Goal: Use online tool/utility: Utilize a website feature to perform a specific function

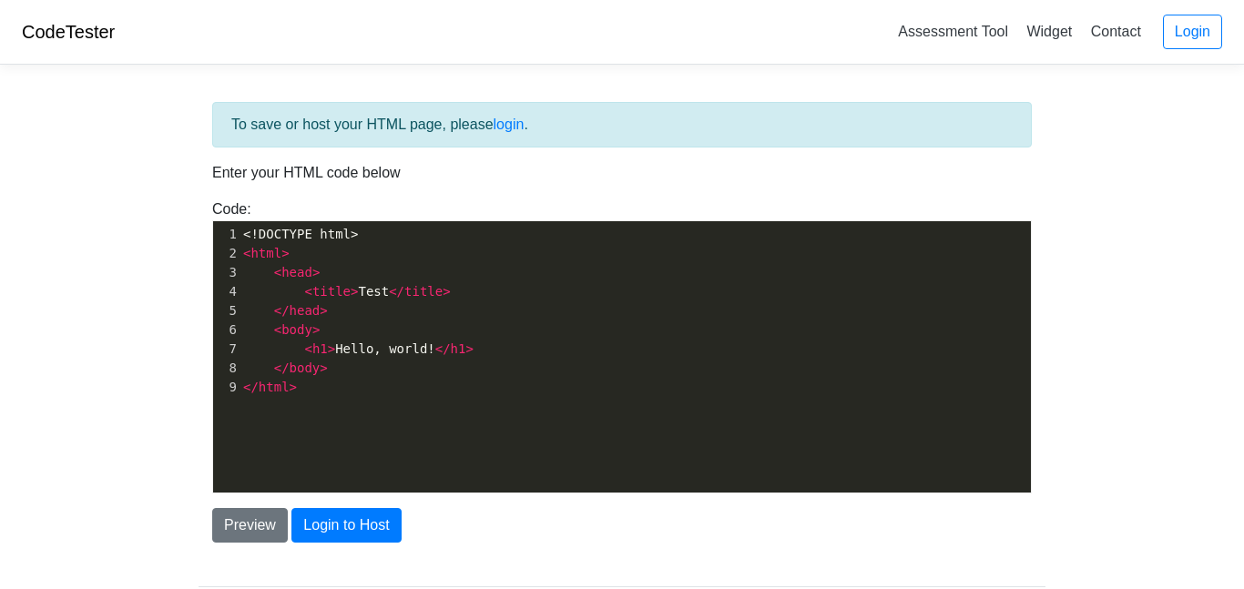
scroll to position [6, 0]
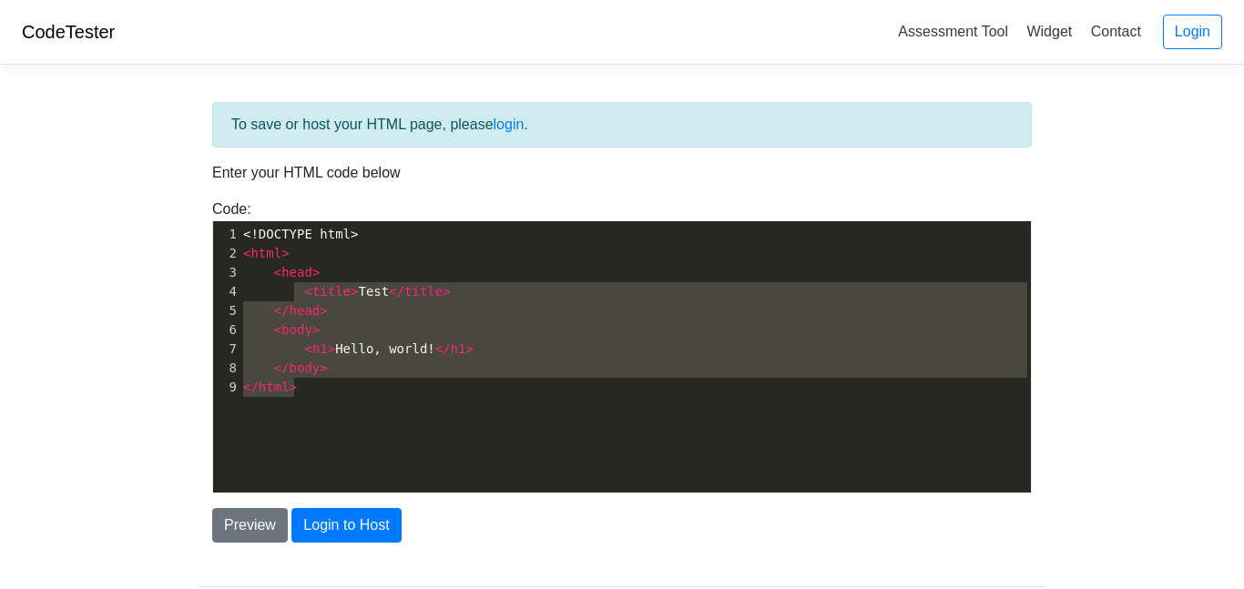
type textarea "DOCTYPE html> <html> <head> <title>Test</title> </head> <body> <h1>Hello, world…"
drag, startPoint x: 433, startPoint y: 382, endPoint x: 258, endPoint y: 241, distance: 224.8
click at [258, 241] on div "1 <!DOCTYPE html> 2 < html > 3 < head > 4 < title > Test </ title > 5 </ head >…" at bounding box center [634, 311] width 791 height 172
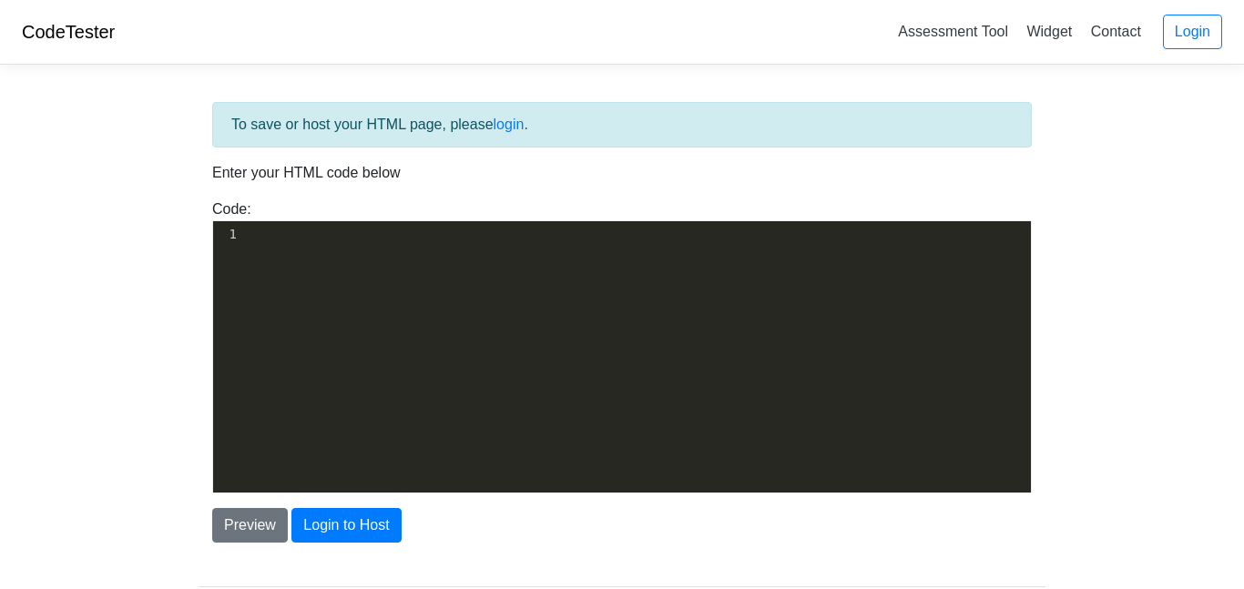
click at [445, 304] on div "​ x 1 ​" at bounding box center [635, 370] width 845 height 299
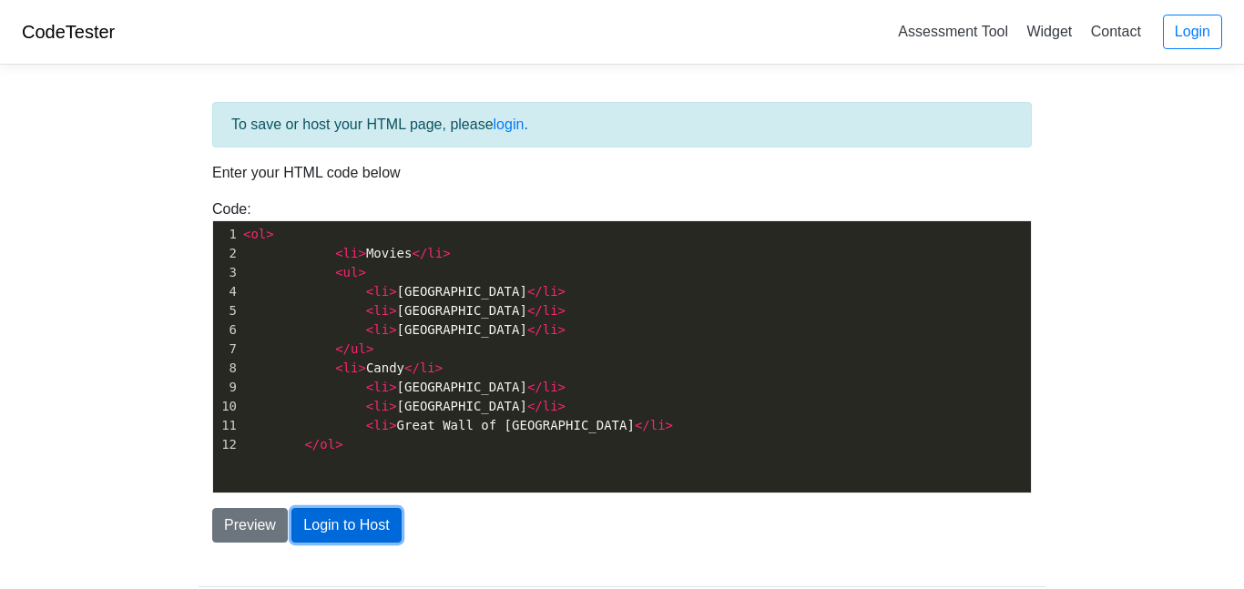
click at [376, 521] on button "Login to Host" at bounding box center [345, 525] width 109 height 35
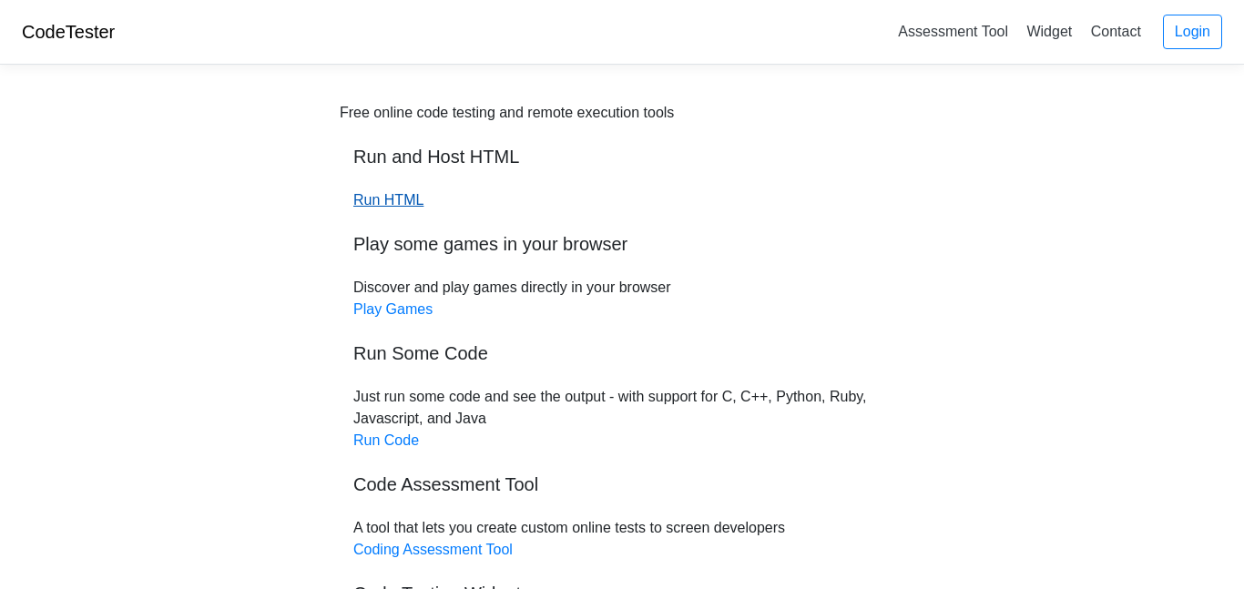
click at [405, 205] on link "Run HTML" at bounding box center [388, 199] width 70 height 15
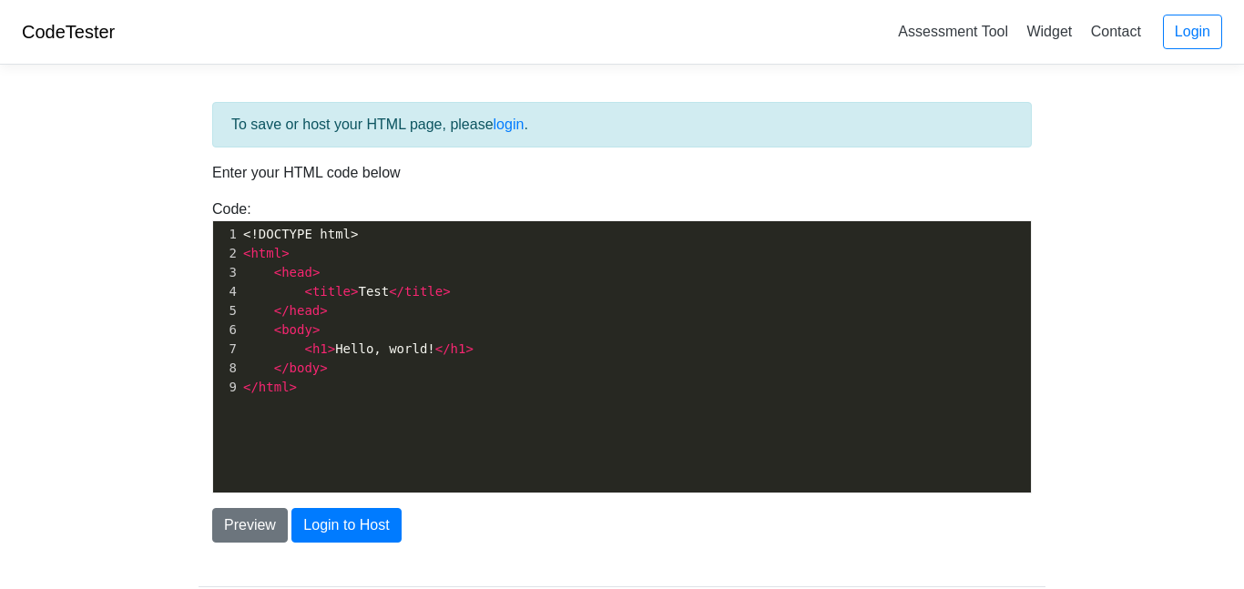
scroll to position [6, 0]
type textarea "<!DOCTYPE html> <html> <head> <title>Test</title> </head> <body> <h1>Hello, wor…"
drag, startPoint x: 355, startPoint y: 390, endPoint x: 103, endPoint y: 146, distance: 350.9
click at [103, 146] on body "CodeTester Assessment Tool Widget Contact Login To save or host your HTML page,…" at bounding box center [622, 328] width 1244 height 656
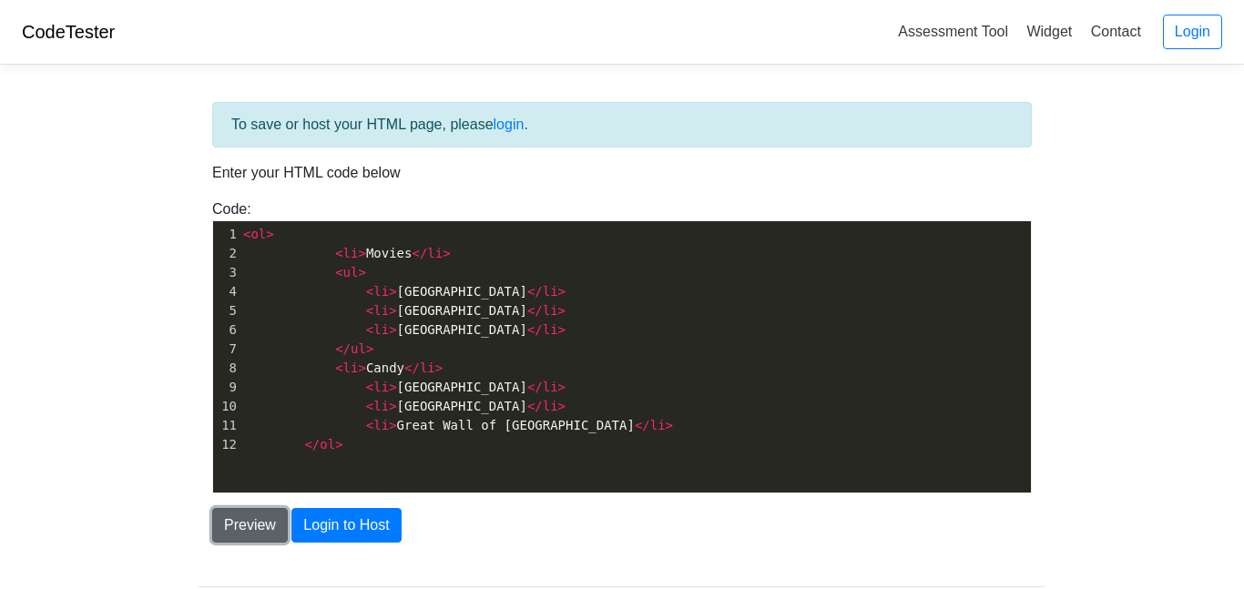
click at [246, 522] on button "Preview" at bounding box center [250, 525] width 76 height 35
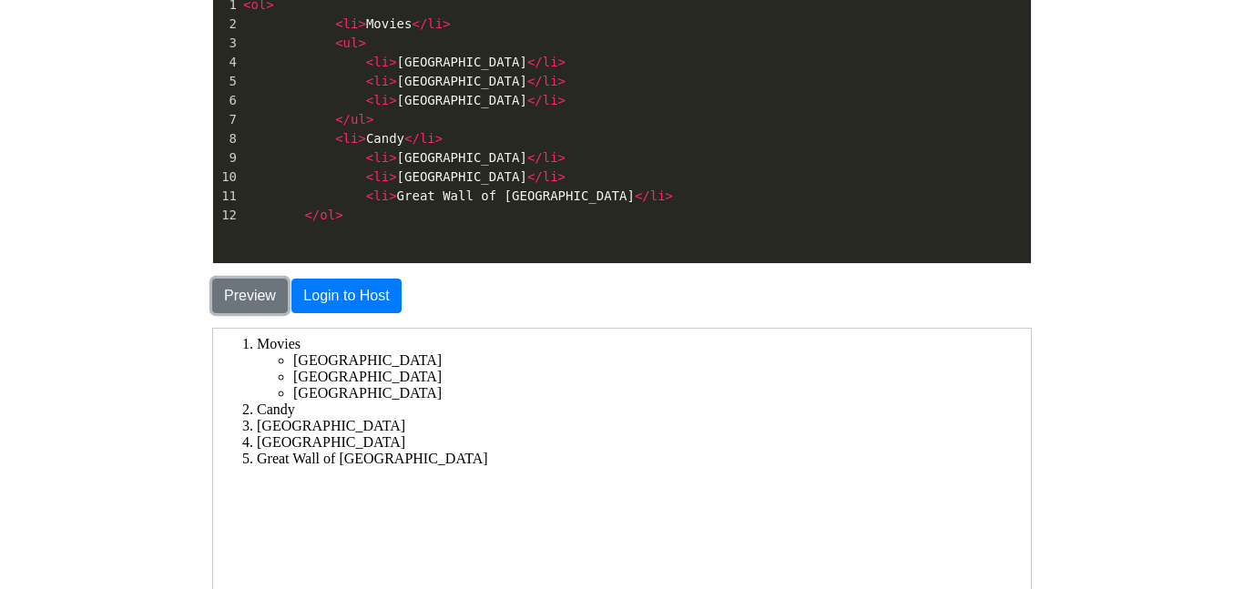
scroll to position [0, 0]
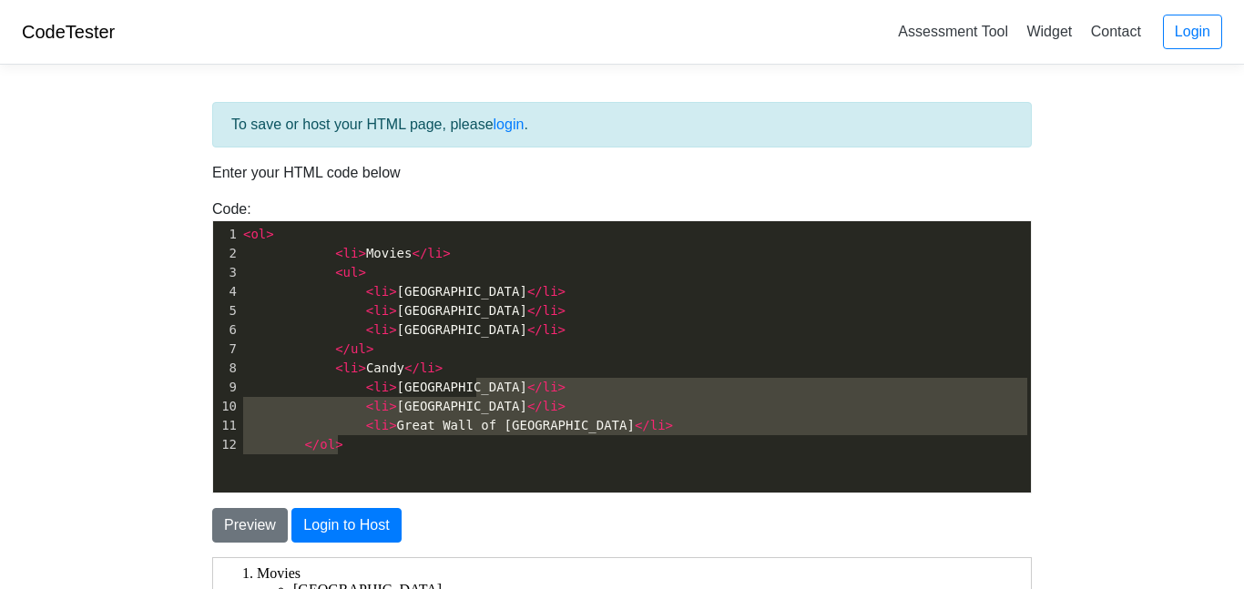
type textarea "<ol> <li>Movies</li> <ul> <li>[GEOGRAPHIC_DATA]</li> <li>[GEOGRAPHIC_DATA]</li>…"
drag, startPoint x: 584, startPoint y: 474, endPoint x: 105, endPoint y: 121, distance: 595.1
click at [105, 121] on body "CodeTester Assessment Tool Widget Contact Login To save or host your HTML page,…" at bounding box center [622, 520] width 1244 height 1041
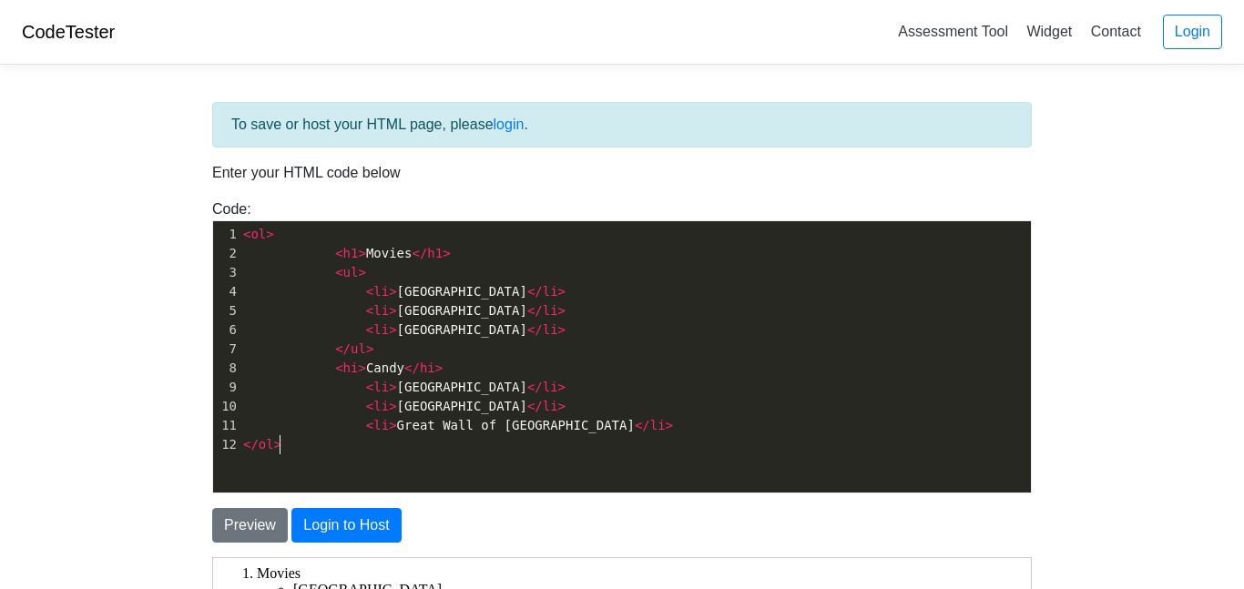
scroll to position [6, 6]
type textarea ">"
click at [320, 529] on button "Login to Host" at bounding box center [345, 525] width 109 height 35
click at [237, 539] on button "Preview" at bounding box center [250, 525] width 76 height 35
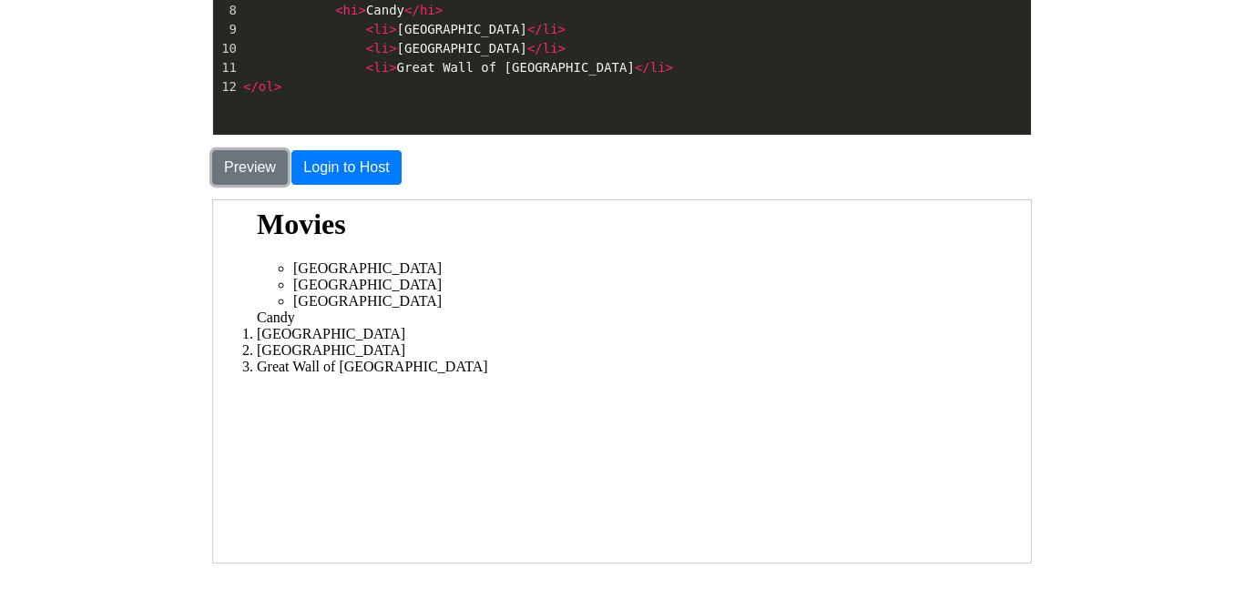
scroll to position [357, 0]
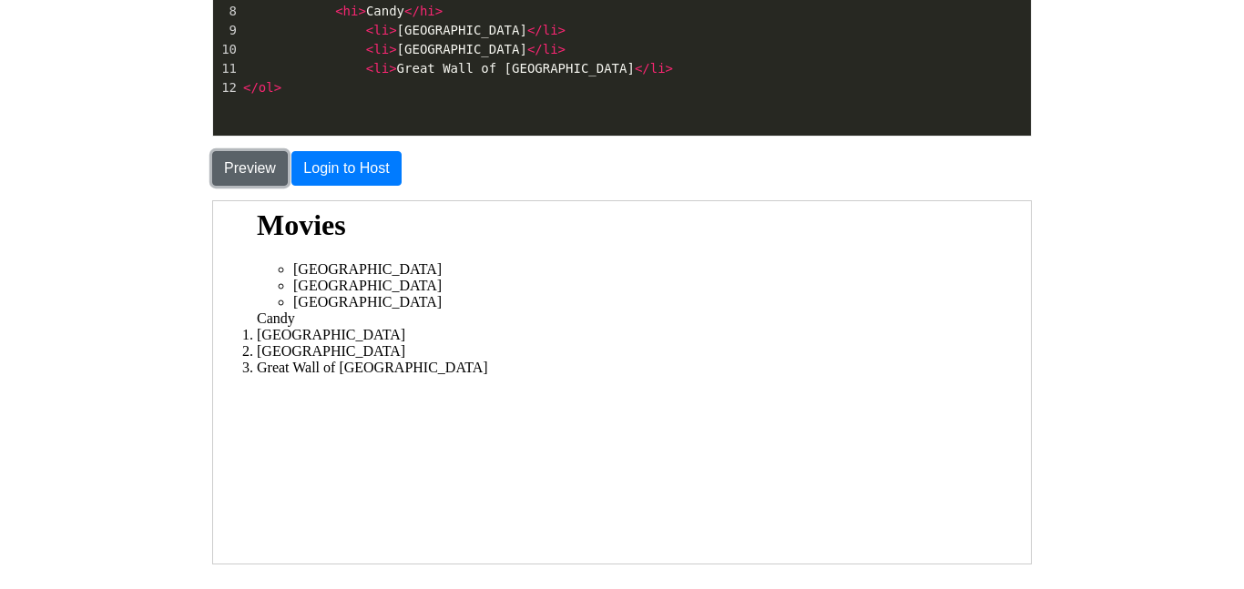
click at [270, 173] on button "Preview" at bounding box center [250, 168] width 76 height 35
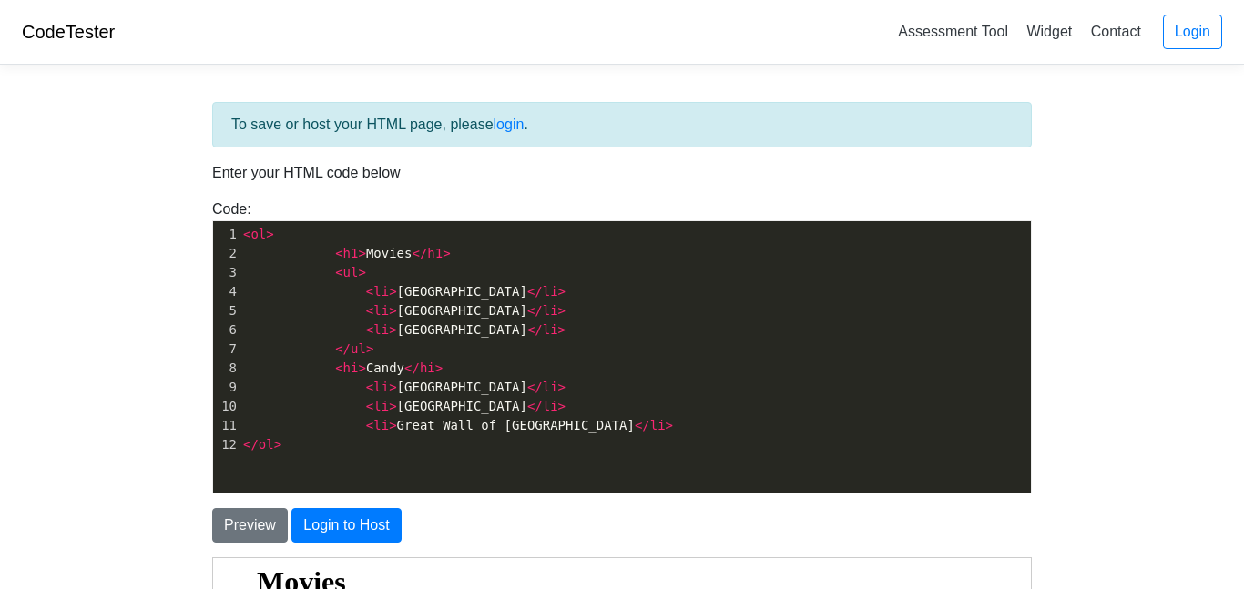
type textarea "<ol> <h1>Movies</h1> <ul> <li>[GEOGRAPHIC_DATA]</li> <li>[GEOGRAPHIC_DATA]</li>…"
drag, startPoint x: 432, startPoint y: 451, endPoint x: 0, endPoint y: 46, distance: 592.0
click at [0, 46] on body "CodeTester Assessment Tool Widget Contact Login To save or host your HTML page,…" at bounding box center [622, 520] width 1244 height 1041
click at [235, 521] on button "Preview" at bounding box center [250, 525] width 76 height 35
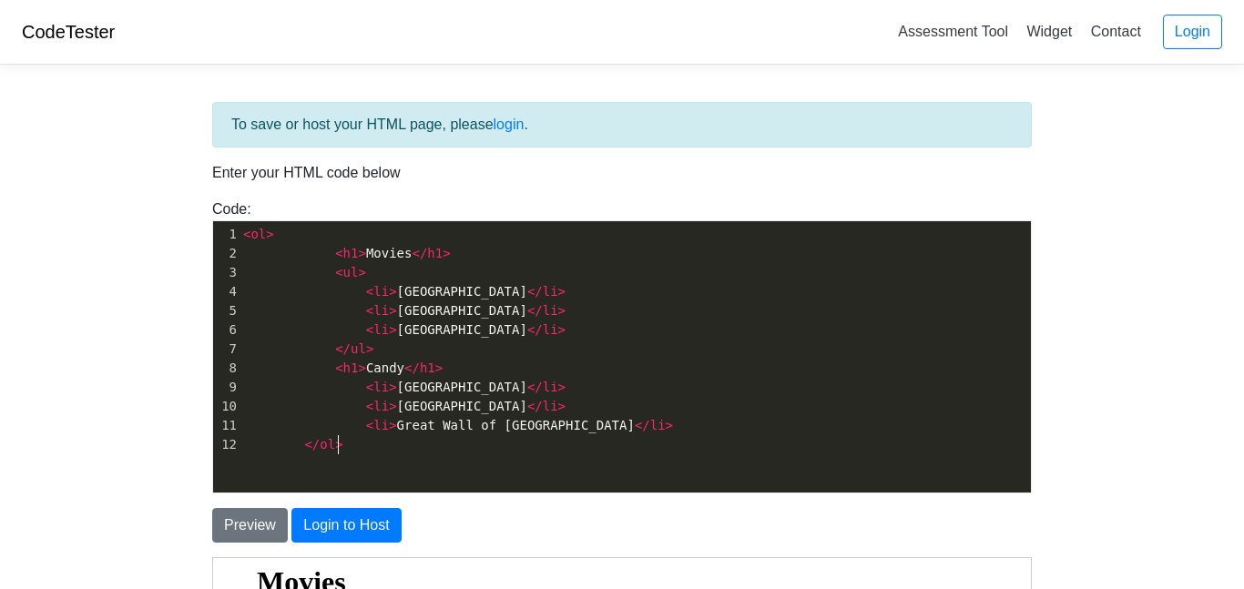
type textarea "<ol> <h1>Movies</h1> <ul> <li>[GEOGRAPHIC_DATA]</li> <li>[GEOGRAPHIC_DATA]</li>…"
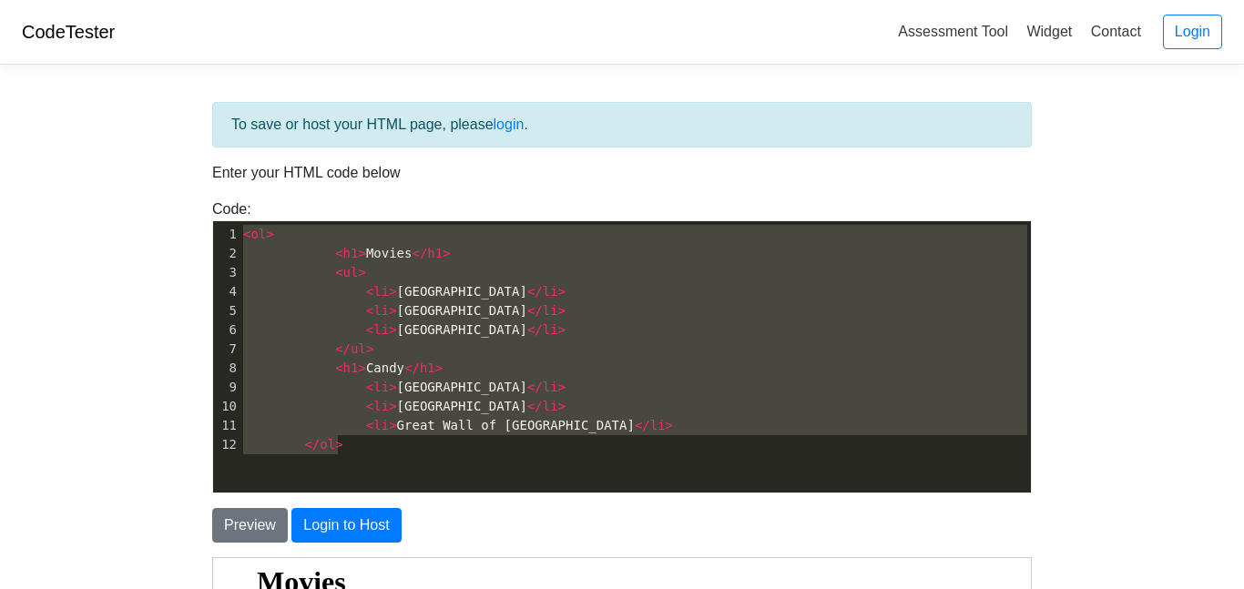
drag, startPoint x: 495, startPoint y: 449, endPoint x: 0, endPoint y: -79, distance: 724.0
click at [0, 0] on html "CodeTester Assessment Tool Widget Contact Login To save or host your HTML page,…" at bounding box center [622, 542] width 1244 height 1084
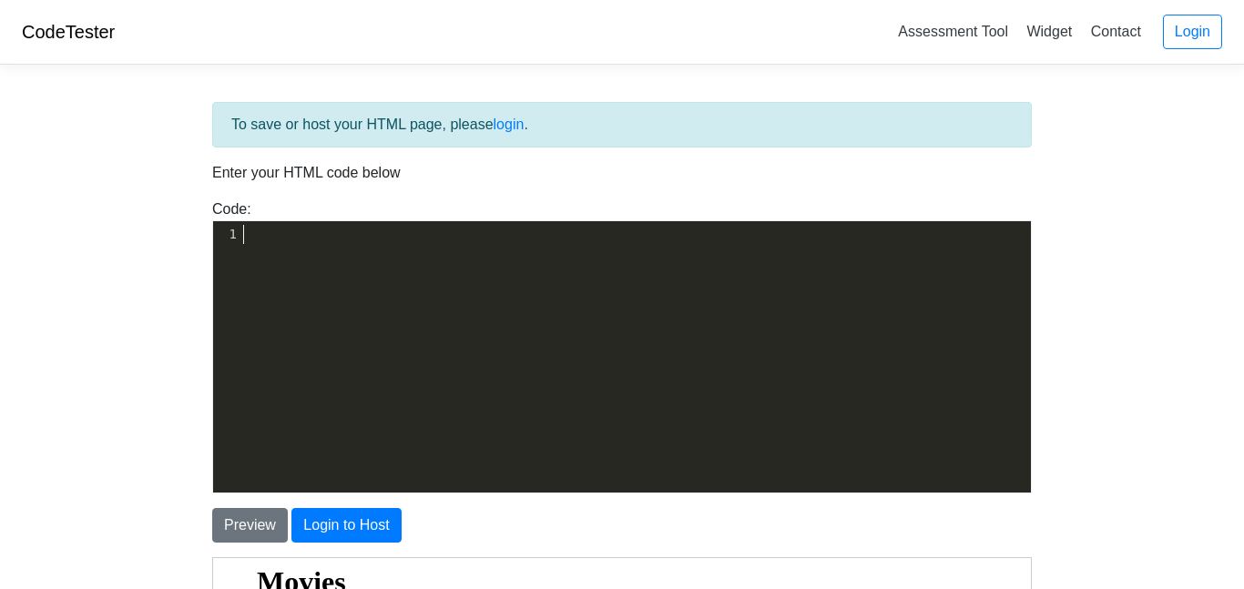
scroll to position [233, 0]
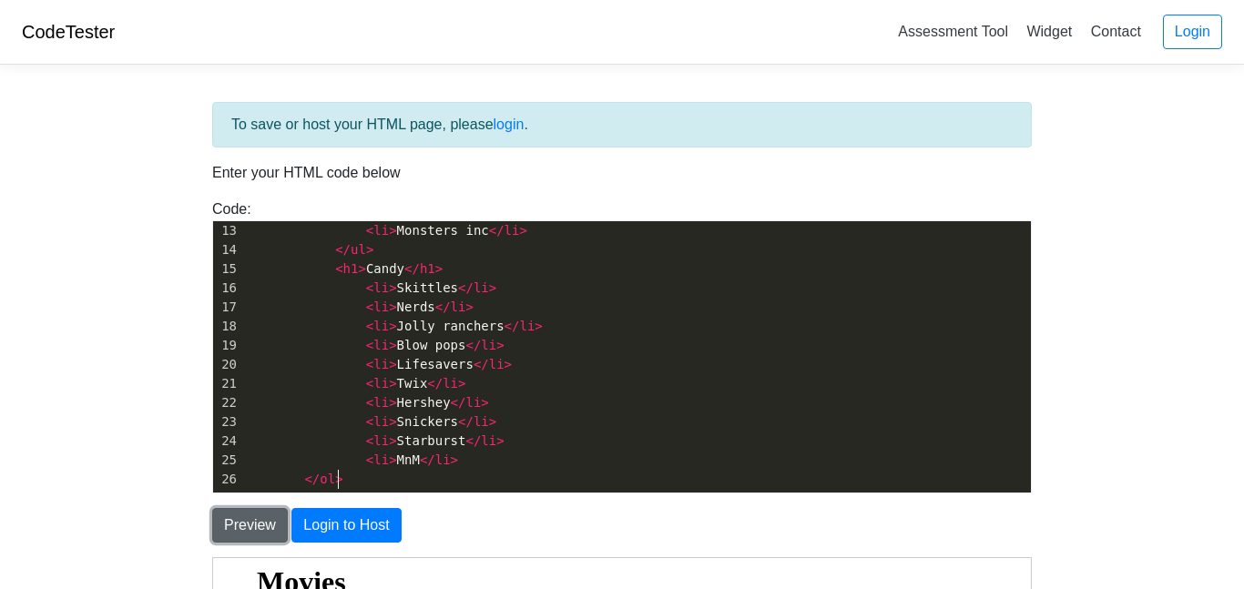
click at [260, 522] on button "Preview" at bounding box center [250, 525] width 76 height 35
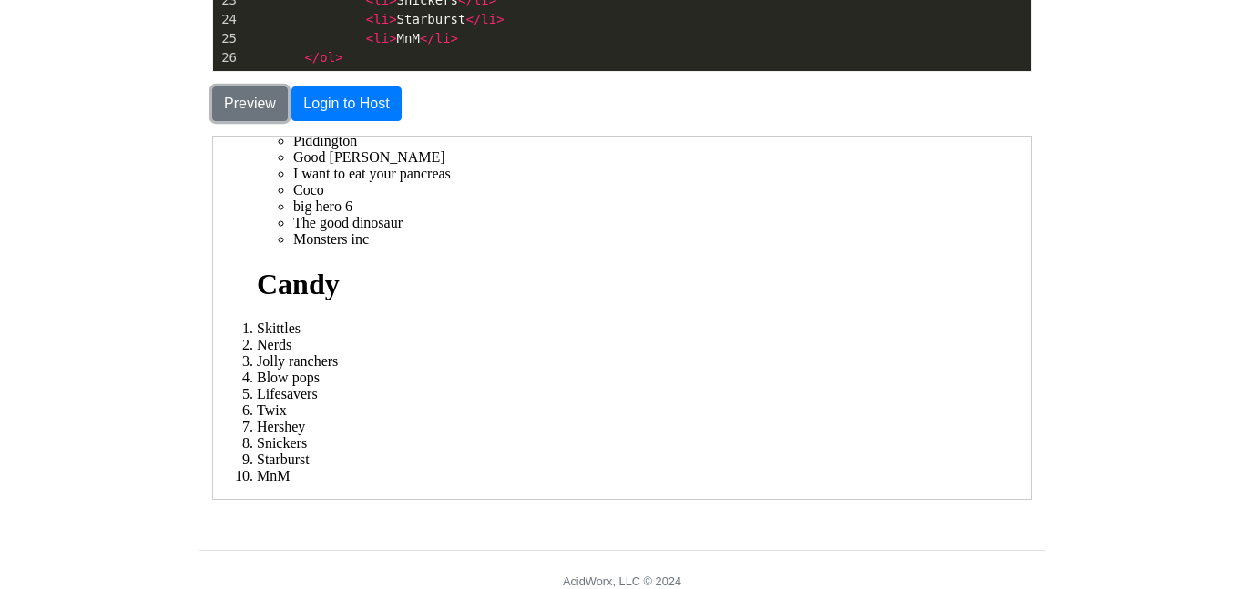
scroll to position [147, 0]
